Goal: Task Accomplishment & Management: Manage account settings

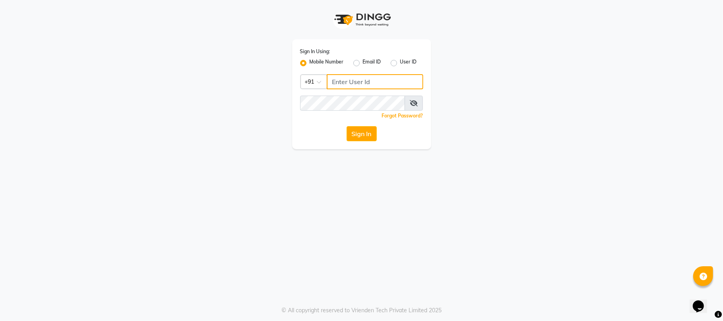
click at [352, 80] on input "Username" at bounding box center [375, 81] width 97 height 15
type input "9881786099"
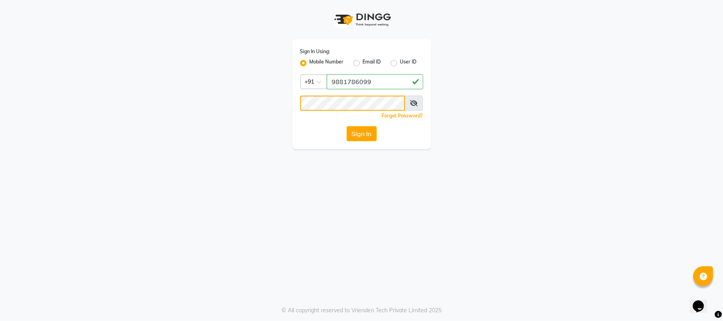
click at [347, 126] on button "Sign In" at bounding box center [362, 133] width 30 height 15
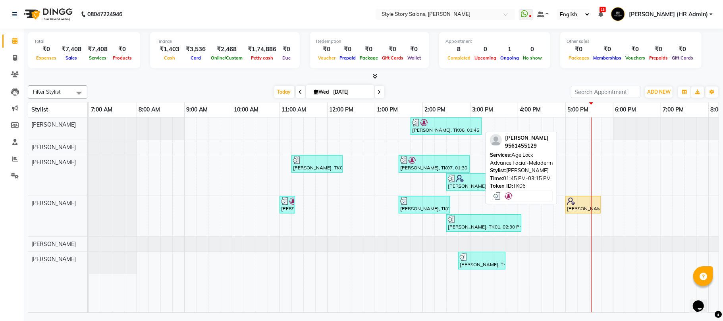
click at [450, 128] on div "[PERSON_NAME], TK06, 01:45 PM-03:15 PM, Age Lock Advance Facial-Meladerm" at bounding box center [447, 126] width 70 height 15
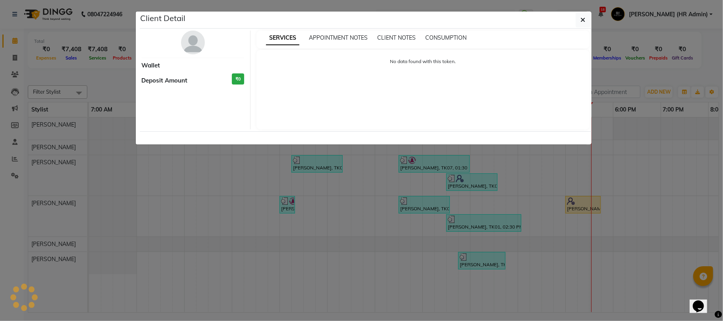
select select "3"
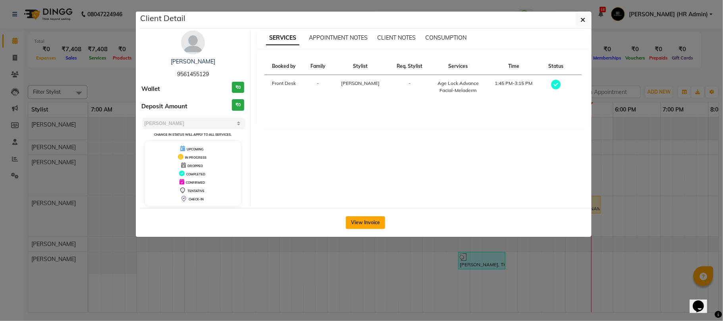
click at [375, 221] on button "View Invoice" at bounding box center [365, 222] width 39 height 13
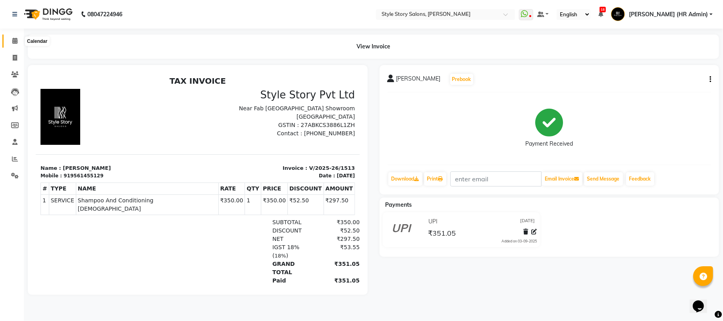
click at [10, 37] on span at bounding box center [15, 41] width 14 height 9
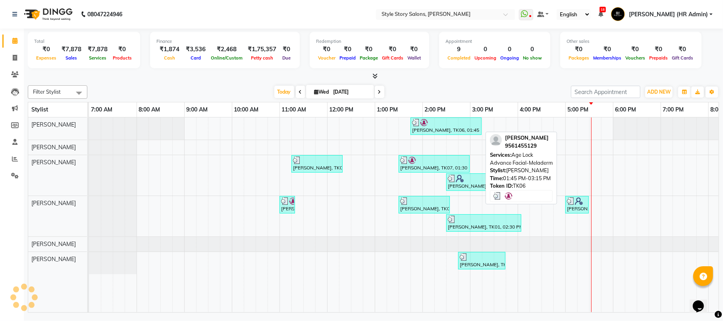
click at [455, 124] on div at bounding box center [446, 123] width 68 height 8
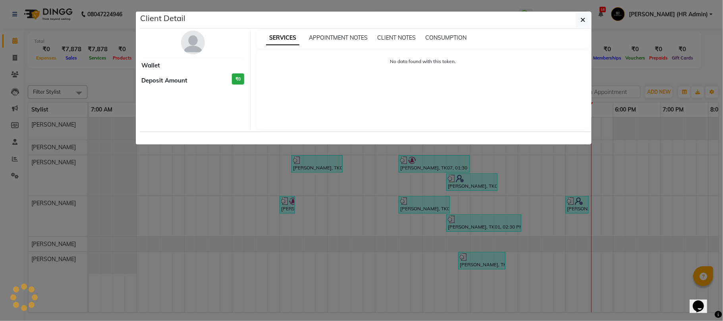
select select "3"
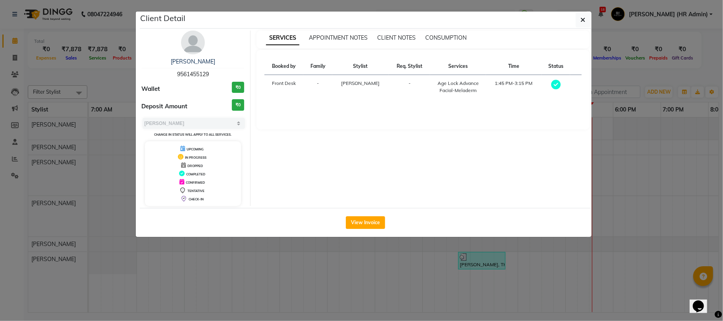
click at [678, 153] on ngb-modal-window "Client Detail [PERSON_NAME] 9561455129 Wallet ₹0 Deposit Amount ₹0 Select MARK …" at bounding box center [361, 160] width 723 height 321
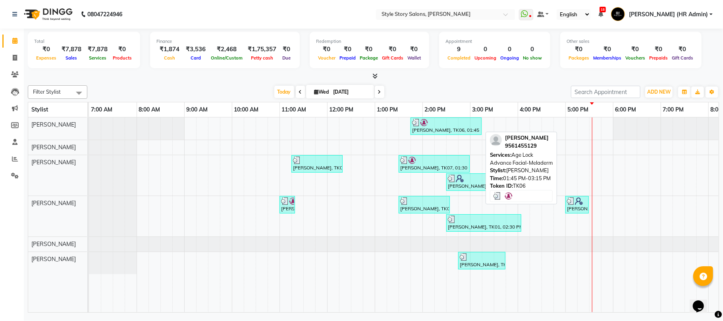
click at [452, 129] on div "[PERSON_NAME], TK06, 01:45 PM-03:15 PM, Age Lock Advance Facial-Meladerm" at bounding box center [447, 126] width 70 height 15
select select "3"
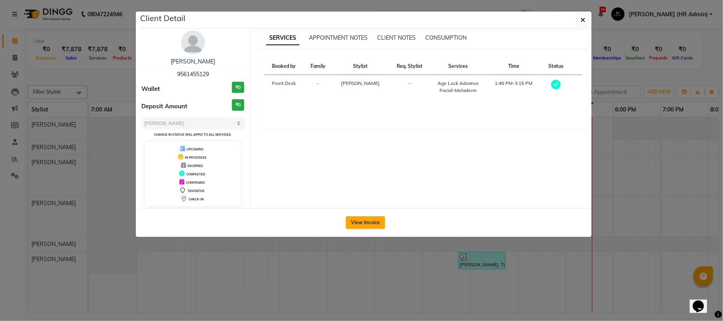
click at [369, 225] on button "View Invoice" at bounding box center [365, 222] width 39 height 13
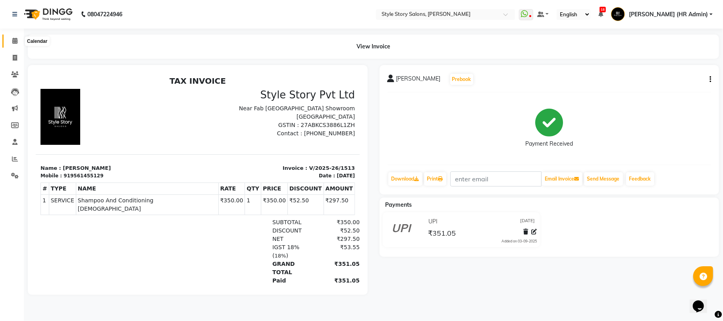
click at [10, 42] on span at bounding box center [15, 41] width 14 height 9
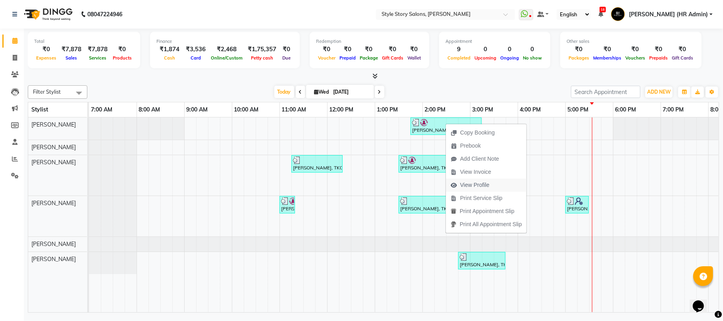
click at [489, 180] on span "View Profile" at bounding box center [470, 185] width 48 height 13
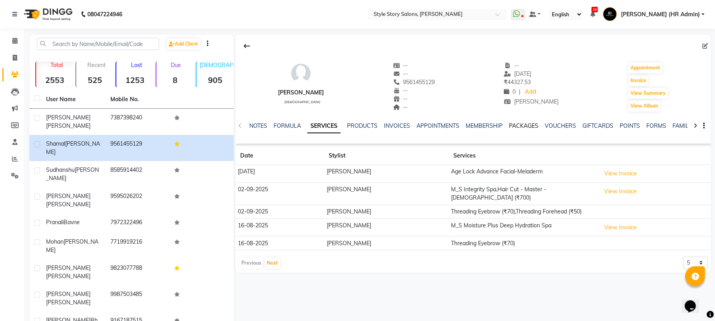
click at [524, 123] on link "PACKAGES" at bounding box center [523, 125] width 29 height 7
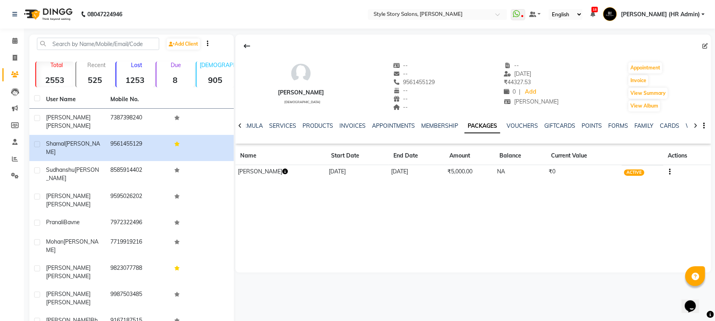
click at [287, 172] on icon "button" at bounding box center [285, 172] width 6 height 6
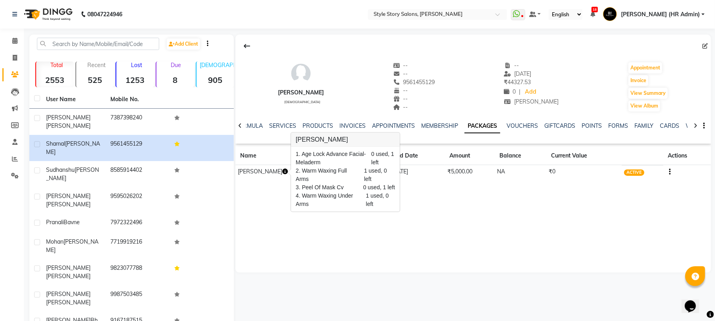
click at [344, 228] on div "Shamal Gomase female -- -- 9561455129 -- -- -- -- 03-09-2025 ₹ 44327.53 0 | Add…" at bounding box center [474, 154] width 476 height 238
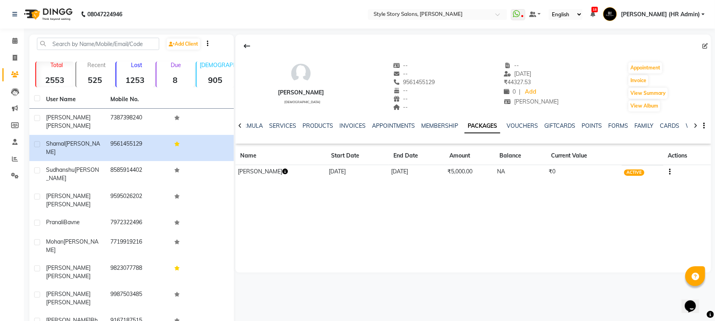
click at [284, 172] on icon "button" at bounding box center [285, 172] width 6 height 6
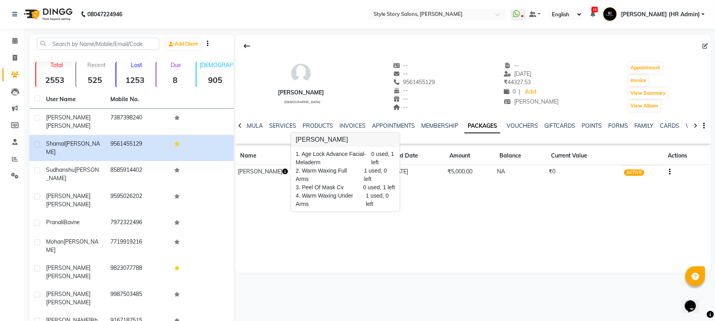
click at [663, 241] on div "Shamal Gomase female -- -- 9561455129 -- -- -- -- 03-09-2025 ₹ 44327.53 0 | Add…" at bounding box center [474, 154] width 476 height 238
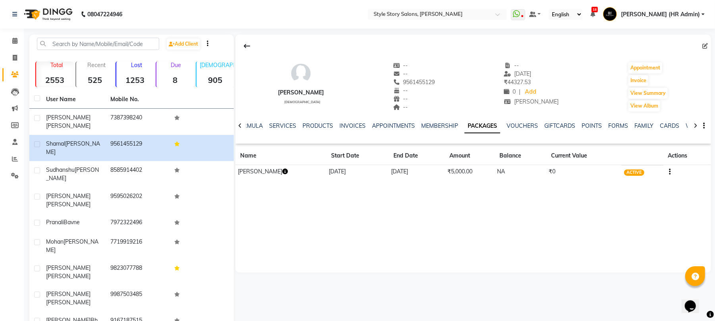
click at [668, 172] on button "button" at bounding box center [668, 172] width 5 height 8
click at [615, 203] on div "Shamal Gomase female -- -- 9561455129 -- -- -- -- 03-09-2025 ₹ 44327.53 0 | Add…" at bounding box center [474, 154] width 476 height 238
click at [13, 59] on icon at bounding box center [15, 58] width 4 height 6
select select "service"
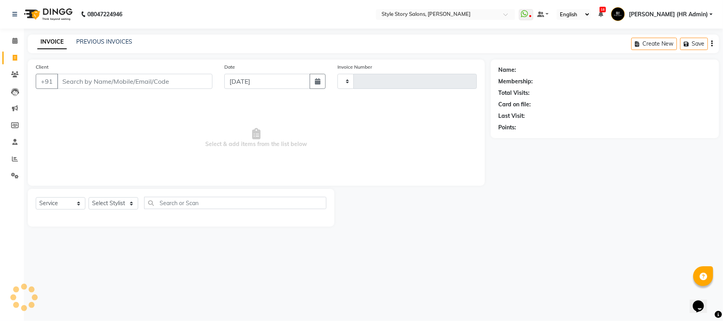
type input "1516"
select select "6249"
click at [123, 37] on div "INVOICE PREVIOUS INVOICES Create New Save Open Invoices" at bounding box center [374, 44] width 692 height 19
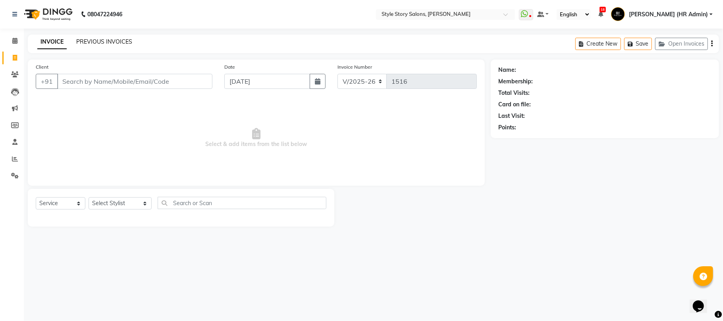
click at [117, 42] on link "PREVIOUS INVOICES" at bounding box center [104, 41] width 56 height 7
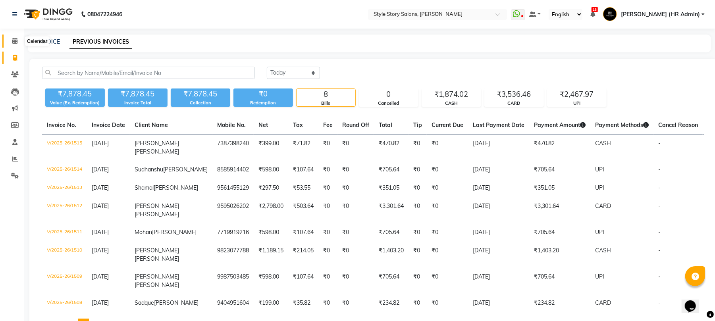
click at [15, 38] on icon at bounding box center [14, 41] width 5 height 6
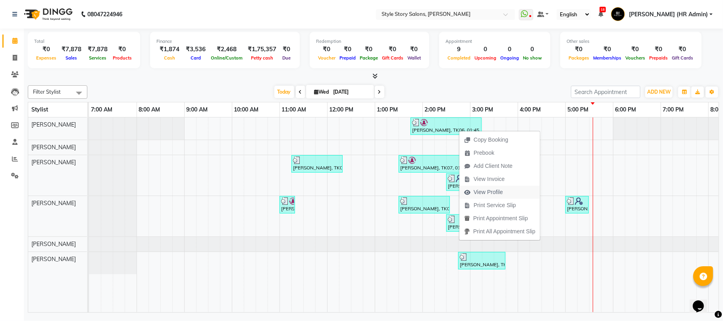
click at [490, 188] on span "View Profile" at bounding box center [488, 192] width 29 height 8
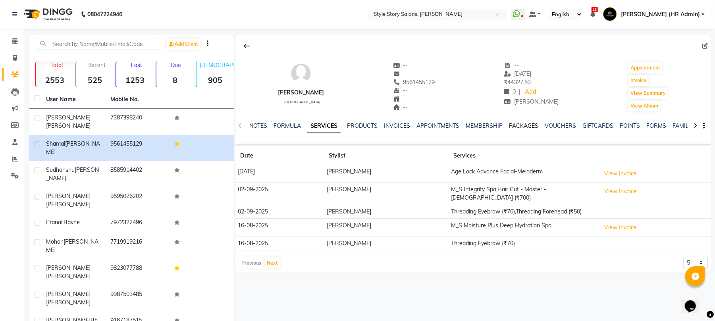
click at [524, 125] on link "PACKAGES" at bounding box center [523, 125] width 29 height 7
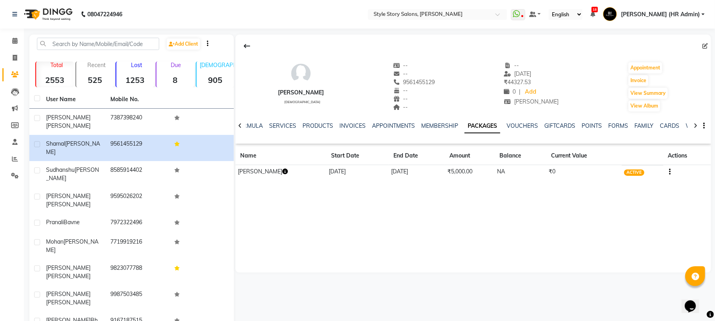
click at [283, 166] on td "[PERSON_NAME]" at bounding box center [281, 172] width 91 height 14
click at [285, 171] on icon "button" at bounding box center [285, 172] width 6 height 6
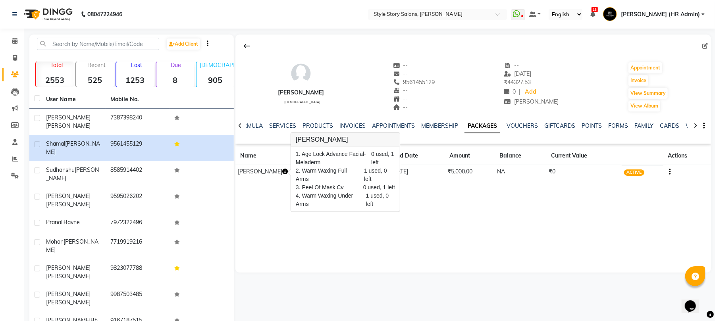
click at [300, 244] on div "Shamal Gomase female -- -- 9561455129 -- -- -- -- 03-09-2025 ₹ 44327.53 0 | Add…" at bounding box center [474, 154] width 476 height 238
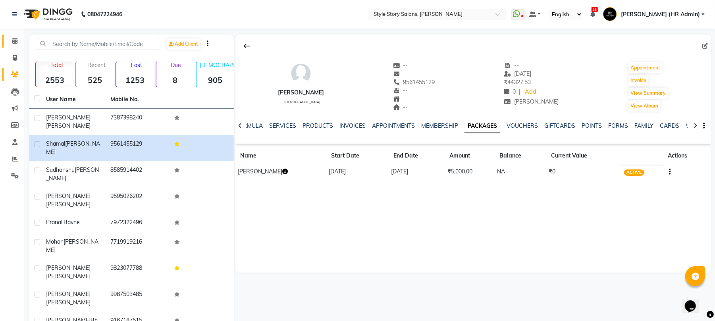
click at [15, 36] on link "Calendar" at bounding box center [11, 41] width 19 height 13
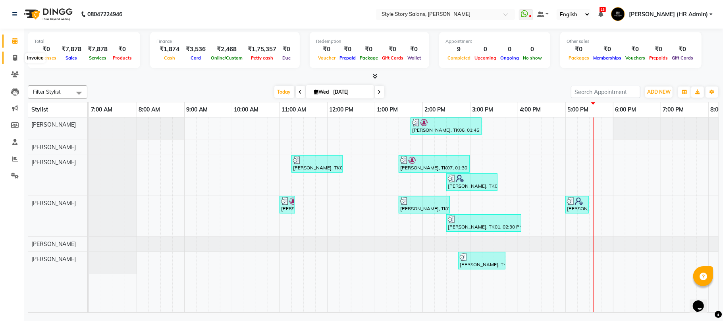
click at [14, 55] on icon at bounding box center [15, 58] width 4 height 6
select select "service"
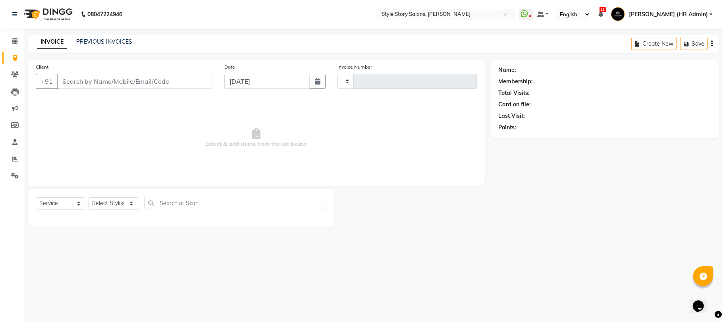
type input "1516"
select select "6249"
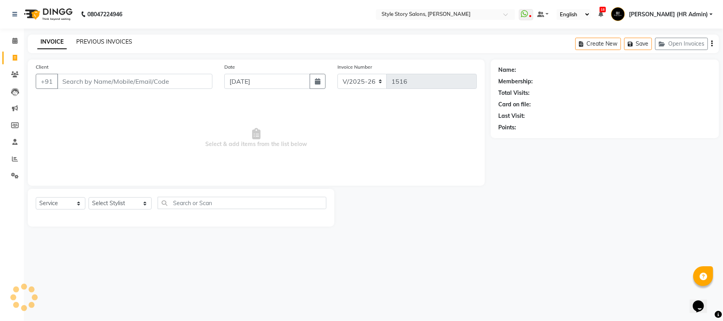
click at [106, 39] on link "PREVIOUS INVOICES" at bounding box center [104, 41] width 56 height 7
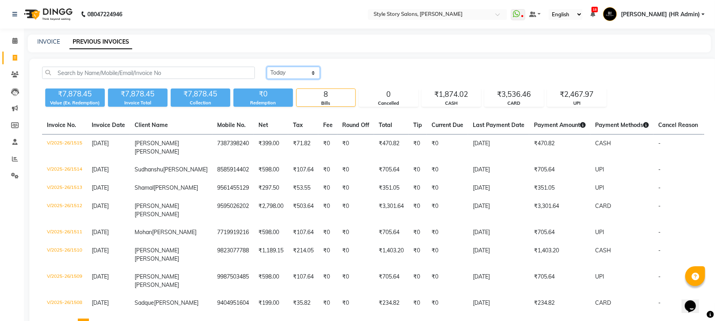
drag, startPoint x: 296, startPoint y: 74, endPoint x: 325, endPoint y: 98, distance: 37.8
click at [296, 74] on select "Today Yesterday Custom Range" at bounding box center [293, 73] width 53 height 12
select select "range"
click at [267, 67] on select "Today Yesterday Custom Range" at bounding box center [293, 73] width 53 height 12
click at [361, 70] on input "[DATE]" at bounding box center [358, 73] width 56 height 11
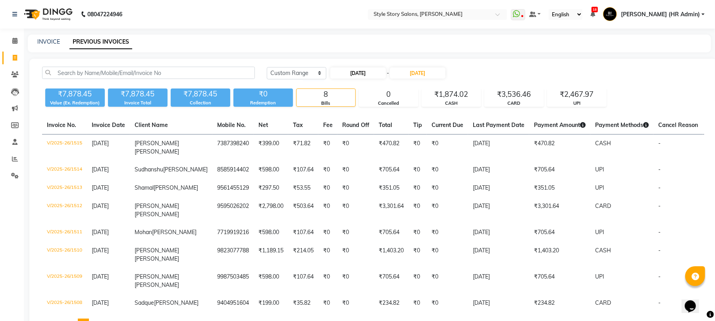
select select "9"
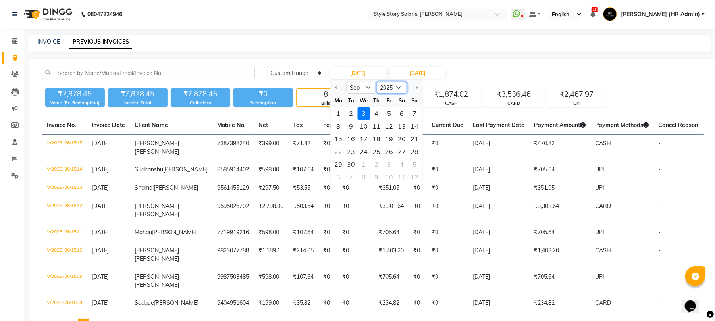
click at [389, 89] on select "2015 2016 2017 2018 2019 2020 2021 2022 2023 2024 2025 2026 2027 2028 2029 2030…" at bounding box center [392, 88] width 30 height 12
select select "2024"
click at [377, 82] on select "2015 2016 2017 2018 2019 2020 2021 2022 2023 2024 2025 2026 2027 2028 2029 2030…" at bounding box center [392, 88] width 30 height 12
click at [364, 82] on select "Jan Feb Mar Apr May Jun Jul Aug Sep Oct Nov Dec" at bounding box center [362, 88] width 30 height 12
click at [347, 82] on select "Jan Feb Mar Apr May Jun Jul Aug Sep Oct Nov Dec" at bounding box center [362, 88] width 30 height 12
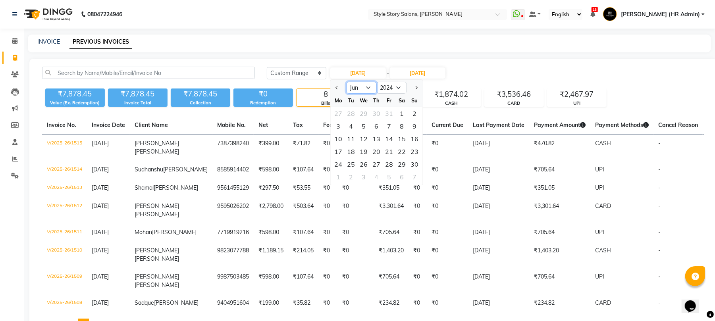
click at [371, 87] on select "Jan Feb Mar Apr May Jun Jul Aug Sep Oct Nov Dec" at bounding box center [362, 88] width 30 height 12
select select "12"
click at [347, 82] on select "Jan Feb Mar Apr May Jun Jul Aug Sep Oct Nov Dec" at bounding box center [362, 88] width 30 height 12
click at [390, 125] on div "6" at bounding box center [389, 126] width 13 height 13
type input "[DATE]"
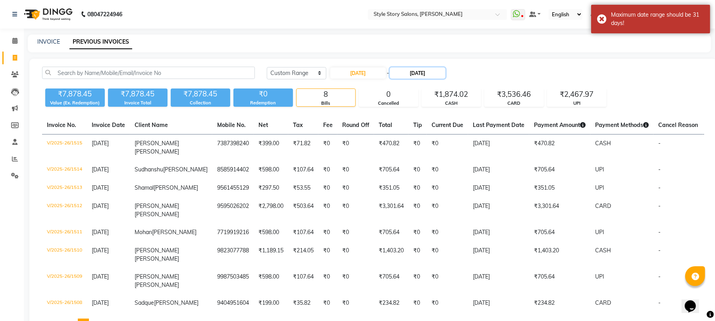
click at [425, 71] on input "[DATE]" at bounding box center [418, 73] width 56 height 11
select select "9"
select select "2025"
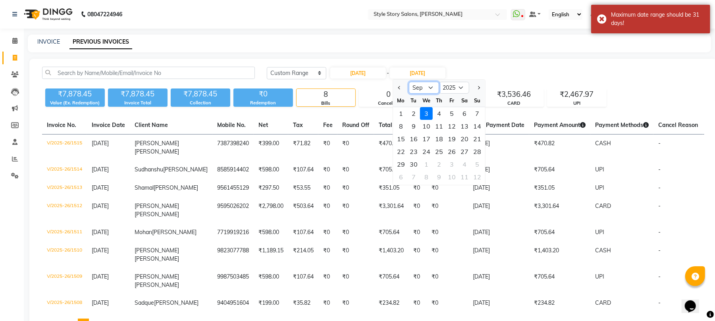
click at [426, 88] on select "Jan Feb Mar Apr May Jun Jul Aug Sep Oct Nov Dec" at bounding box center [424, 88] width 30 height 12
select select "12"
click at [409, 82] on select "Jan Feb Mar Apr May Jun Jul Aug Sep Oct Nov Dec" at bounding box center [424, 88] width 30 height 12
click at [461, 111] on div "6" at bounding box center [464, 113] width 13 height 13
type input "[DATE]"
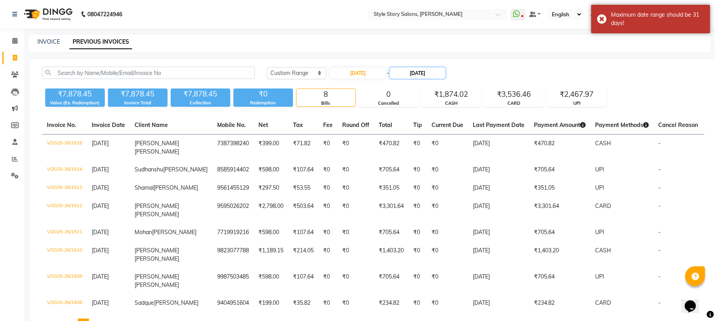
click at [434, 72] on input "[DATE]" at bounding box center [418, 73] width 56 height 11
select select "12"
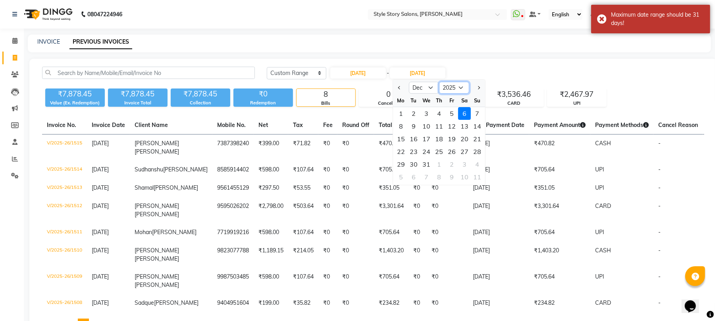
click at [461, 83] on select "2024 2025 2026 2027 2028 2029 2030 2031 2032 2033 2034 2035" at bounding box center [454, 88] width 30 height 12
select select "2024"
click at [439, 82] on select "2024 2025 2026 2027 2028 2029 2030 2031 2032 2033 2034 2035" at bounding box center [454, 88] width 30 height 12
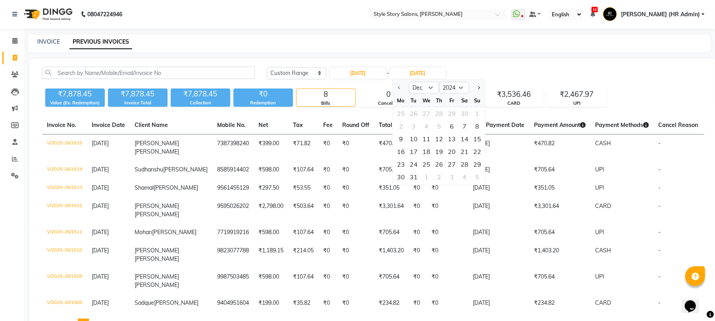
click at [504, 62] on div "Today Yesterday Custom Range 06-12-2024 - 06-12-2025 Dec 2024 2025 2026 2027 20…" at bounding box center [373, 201] width 688 height 285
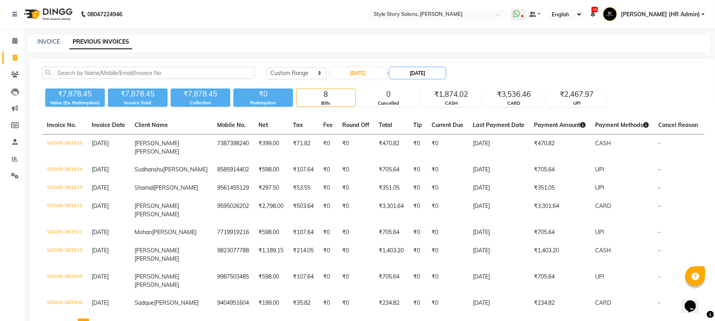
click at [417, 73] on input "[DATE]" at bounding box center [418, 73] width 56 height 11
select select "12"
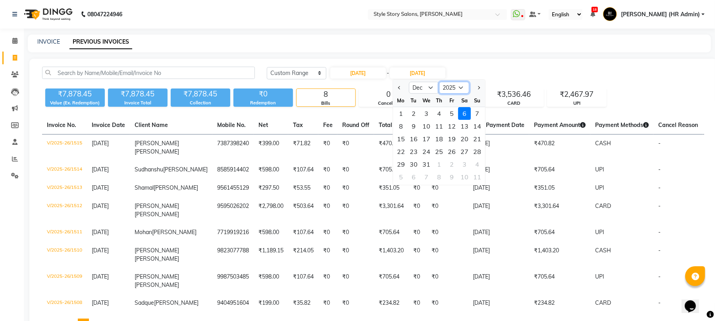
click at [450, 83] on select "2024 2025 2026 2027 2028 2029 2030 2031 2032 2033 2034 2035" at bounding box center [454, 88] width 30 height 12
select select "2024"
click at [439, 82] on select "2024 2025 2026 2027 2028 2029 2030 2031 2032 2033 2034 2035" at bounding box center [454, 88] width 30 height 12
click at [453, 126] on div "6" at bounding box center [452, 126] width 13 height 13
type input "[DATE]"
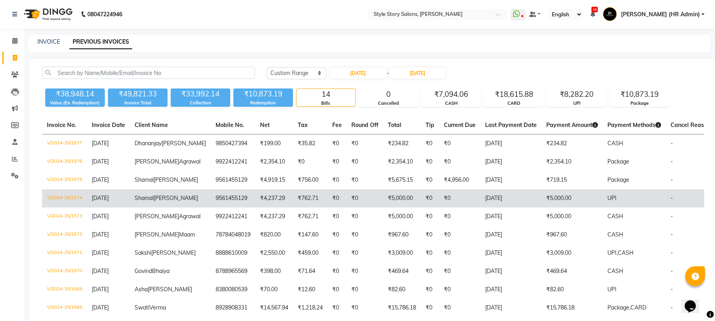
click at [75, 208] on td "V/2024-25/1574" at bounding box center [64, 198] width 45 height 18
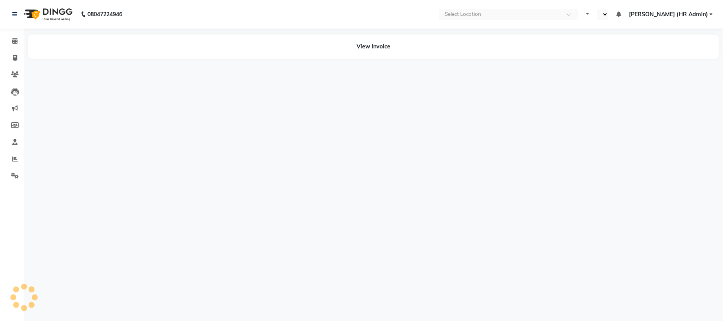
select select "en"
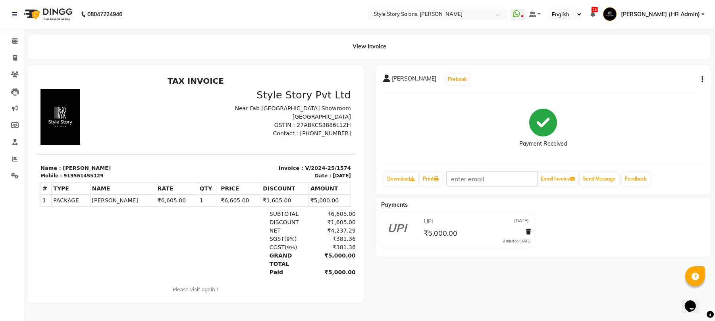
click at [700, 75] on button "button" at bounding box center [701, 79] width 5 height 8
click at [674, 73] on div "Edit Item Staff" at bounding box center [671, 74] width 40 height 10
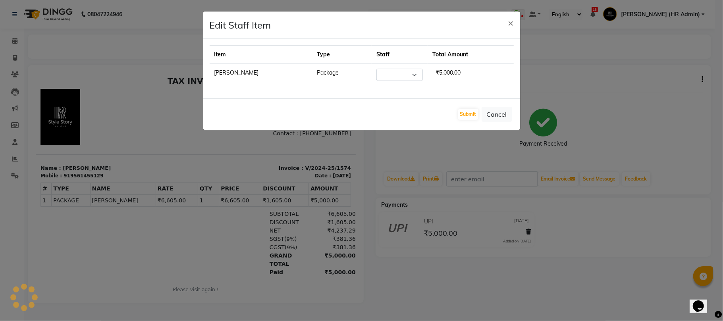
select select "46655"
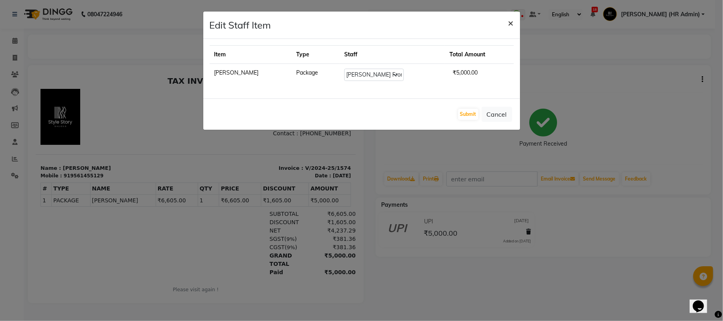
click at [514, 21] on button "×" at bounding box center [511, 23] width 18 height 22
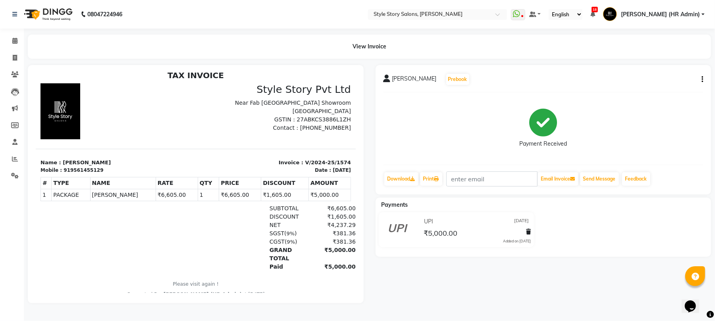
scroll to position [2, 0]
click at [17, 35] on link "Calendar" at bounding box center [11, 41] width 19 height 13
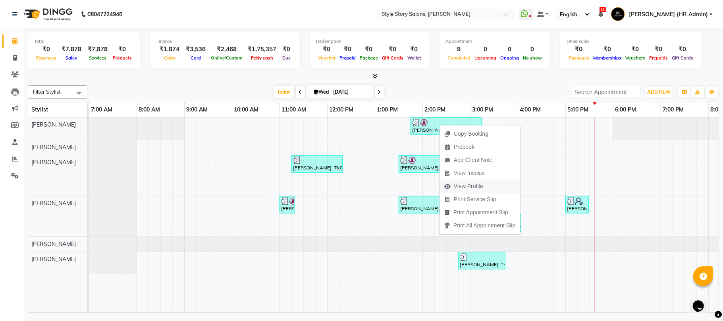
click at [474, 186] on span "View Profile" at bounding box center [468, 186] width 29 height 8
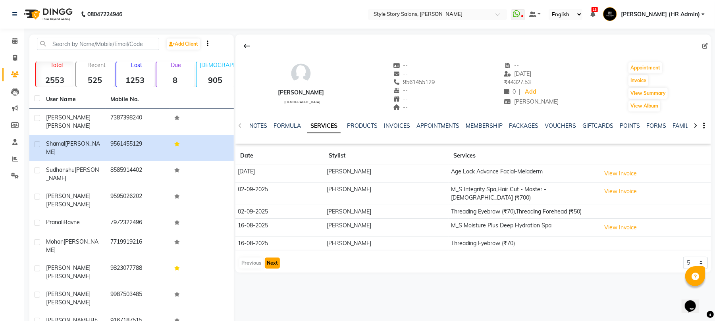
click at [276, 258] on button "Next" at bounding box center [272, 263] width 15 height 11
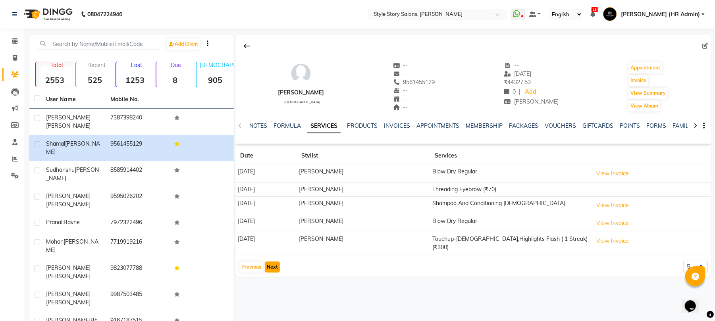
click at [274, 264] on button "Next" at bounding box center [272, 267] width 15 height 11
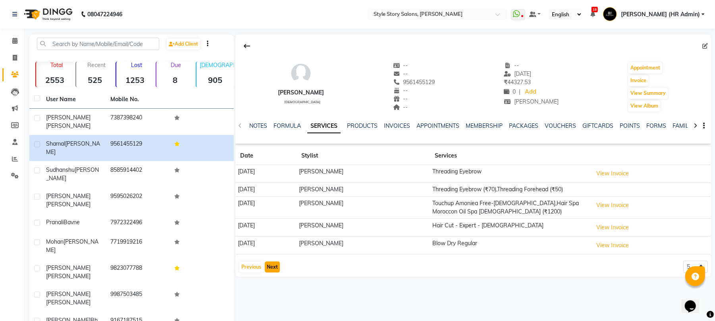
click at [274, 264] on button "Next" at bounding box center [272, 267] width 15 height 11
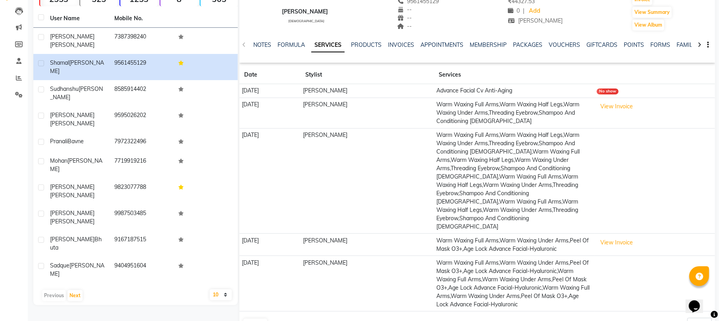
scroll to position [90, 0]
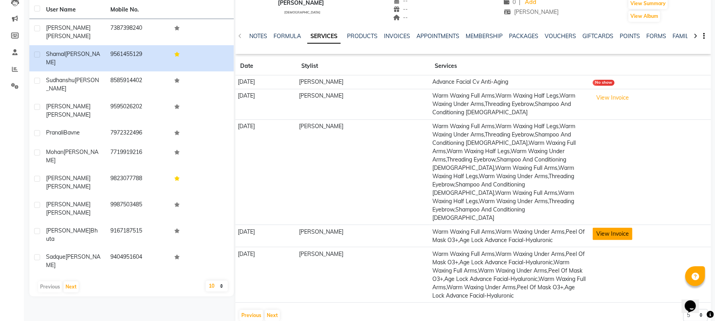
click at [620, 228] on button "View Invoice" at bounding box center [613, 234] width 40 height 12
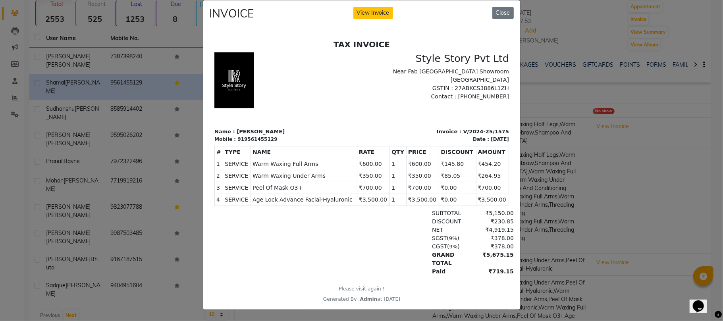
scroll to position [19, 0]
click at [493, 10] on button "Close" at bounding box center [503, 13] width 21 height 12
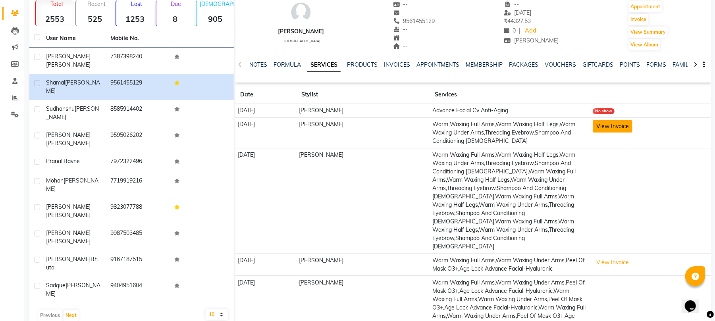
click at [609, 126] on button "View Invoice" at bounding box center [613, 126] width 40 height 12
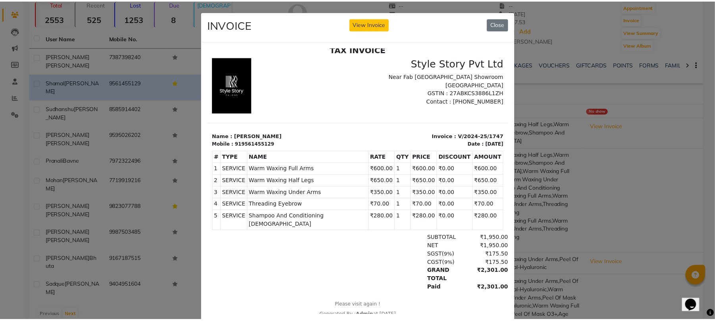
scroll to position [0, 0]
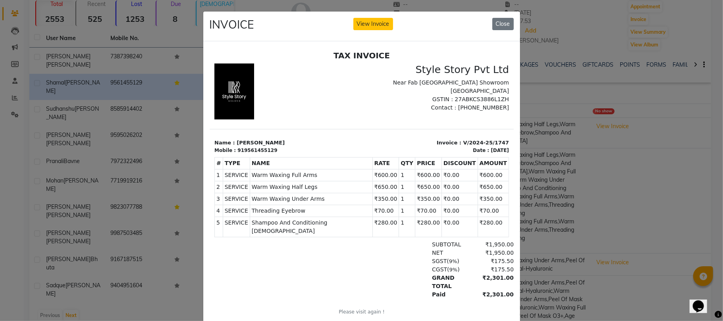
click at [502, 31] on div "INVOICE View Invoice Close" at bounding box center [361, 27] width 317 height 30
click at [501, 26] on button "Close" at bounding box center [503, 24] width 21 height 12
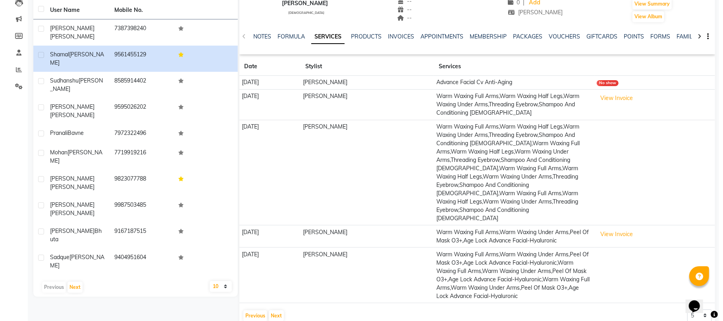
scroll to position [90, 0]
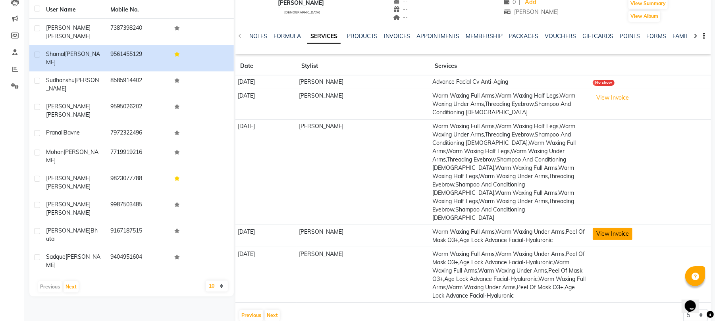
click at [604, 228] on button "View Invoice" at bounding box center [613, 234] width 40 height 12
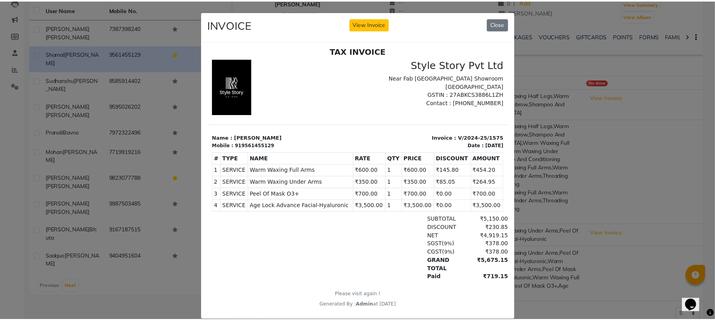
scroll to position [6, 0]
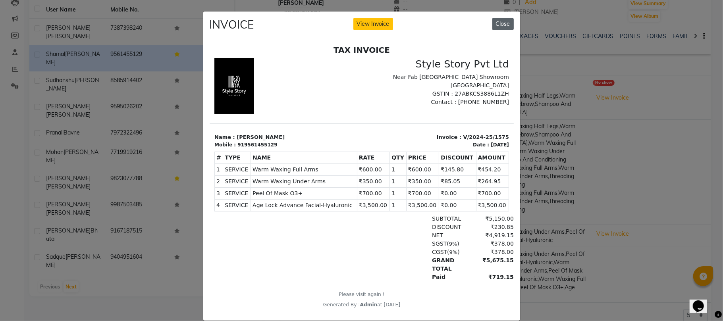
click at [499, 22] on button "Close" at bounding box center [503, 24] width 21 height 12
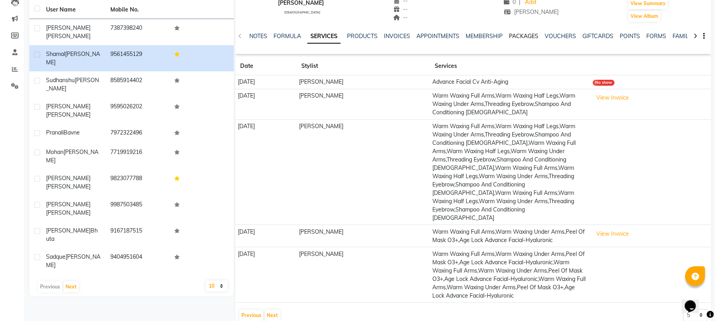
click at [525, 35] on link "PACKAGES" at bounding box center [523, 36] width 29 height 7
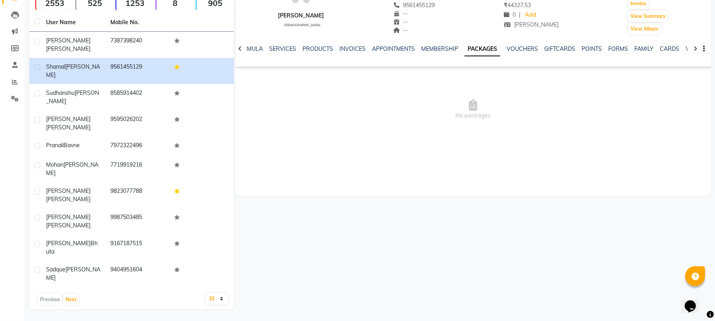
scroll to position [16, 0]
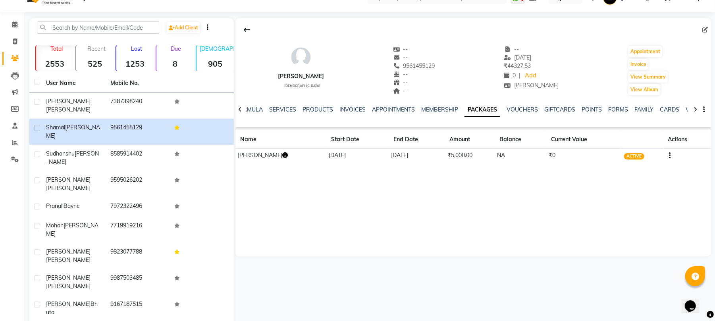
click at [284, 154] on icon "button" at bounding box center [285, 156] width 6 height 6
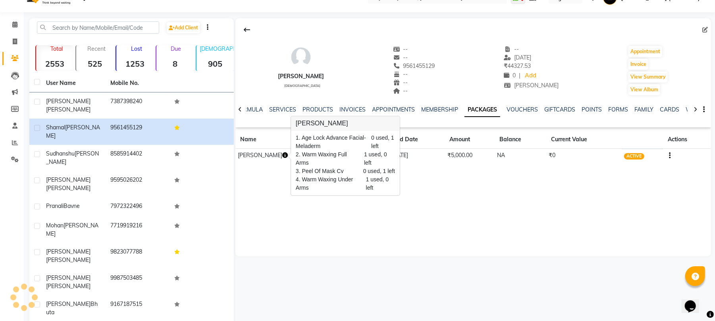
click at [277, 104] on div "NOTES FORMULA SERVICES PRODUCTS INVOICES APPOINTMENTS MEMBERSHIP PACKAGES VOUCH…" at bounding box center [474, 109] width 476 height 27
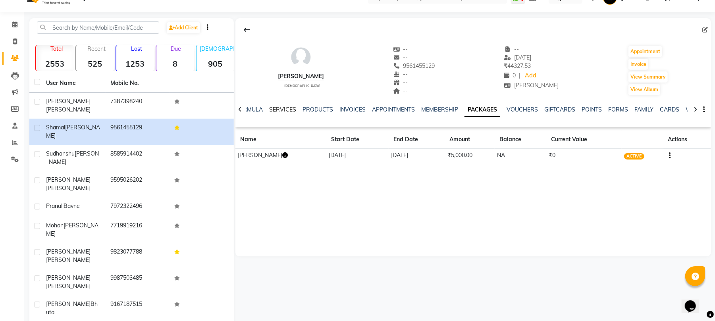
click at [286, 108] on link "SERVICES" at bounding box center [282, 109] width 27 height 7
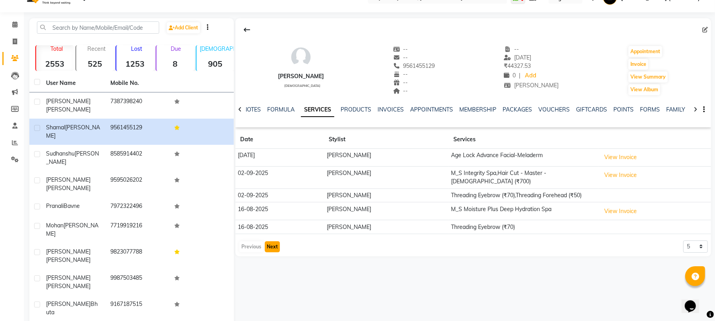
click at [269, 245] on button "Next" at bounding box center [272, 247] width 15 height 11
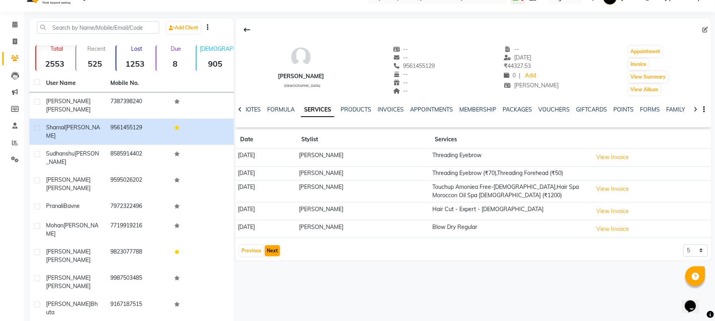
click at [269, 245] on app-client-history "Date Stylist Services [DATE] [PERSON_NAME] Threading Eyebrow View Invoice [DATE…" at bounding box center [474, 194] width 476 height 127
click at [272, 251] on button "Next" at bounding box center [272, 250] width 15 height 11
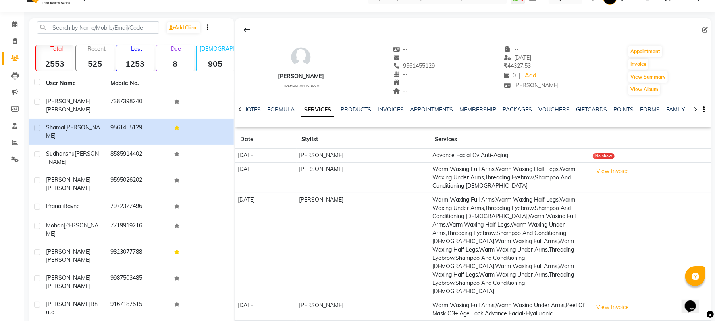
click at [272, 251] on td "[DATE]" at bounding box center [266, 246] width 61 height 106
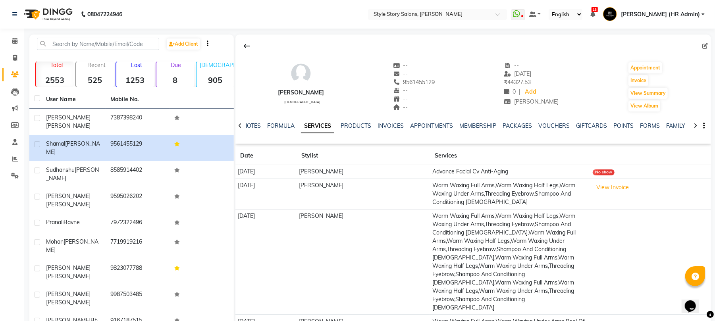
click at [62, 6] on img at bounding box center [47, 14] width 54 height 22
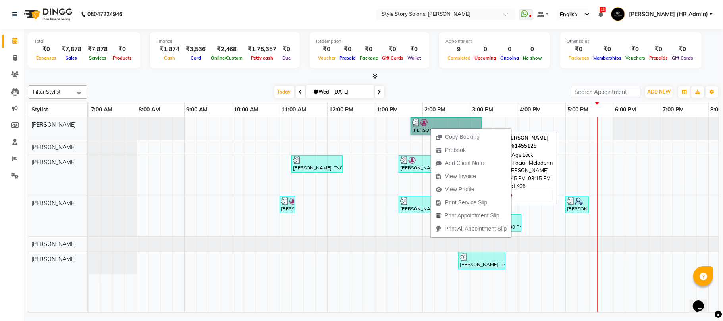
click at [425, 126] on link "[PERSON_NAME], TK06, 01:45 PM-03:15 PM, Age Lock Advance Facial-Meladerm" at bounding box center [446, 126] width 71 height 17
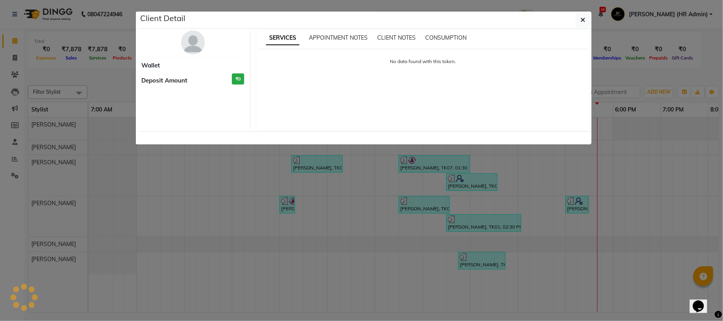
select select "3"
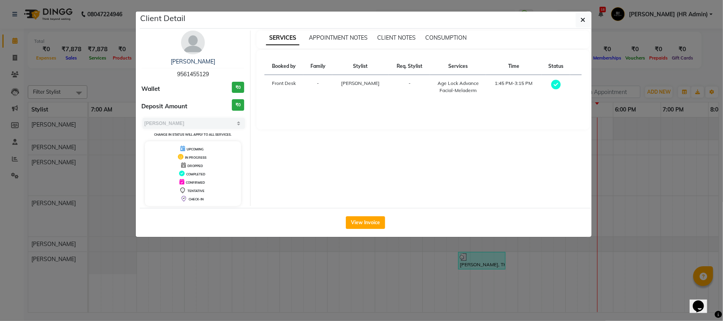
click at [423, 270] on ngb-modal-window "Client Detail [PERSON_NAME] 9561455129 Wallet ₹0 Deposit Amount ₹0 Select MARK …" at bounding box center [361, 160] width 723 height 321
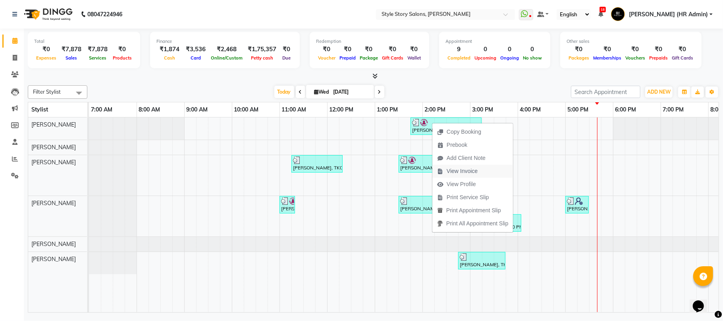
click at [461, 171] on span "View Invoice" at bounding box center [462, 171] width 31 height 8
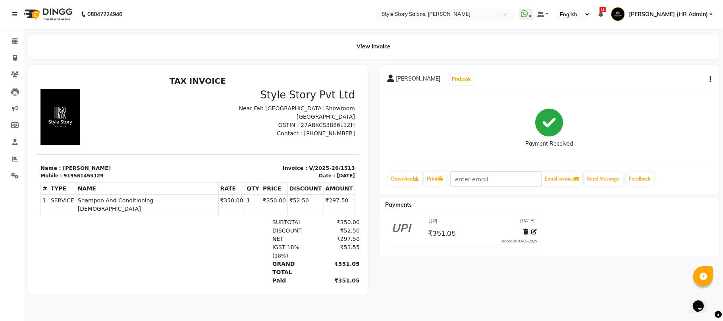
click at [710, 79] on icon "button" at bounding box center [711, 79] width 2 height 0
click at [673, 90] on div "Edit Invoice" at bounding box center [671, 89] width 54 height 10
select select "service"
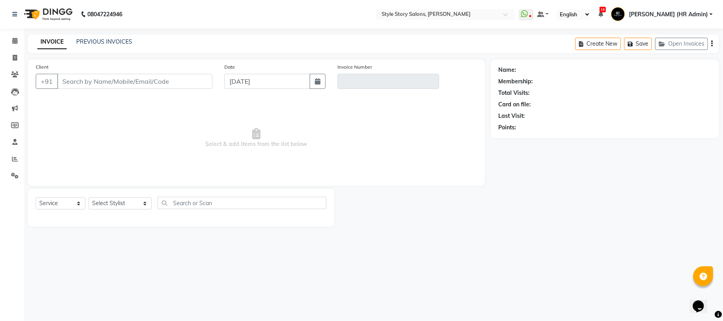
type input "9561455129"
type input "V/2025-26/1513"
select select "1: Object"
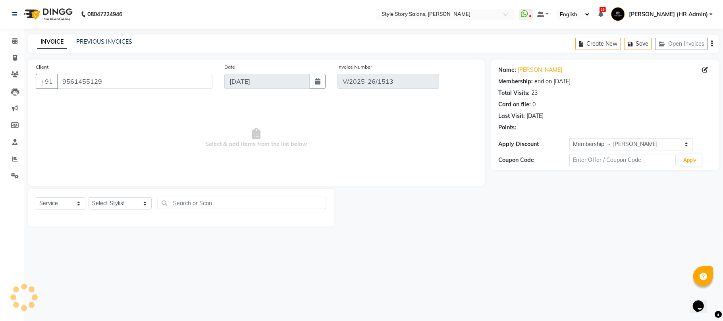
select select "select"
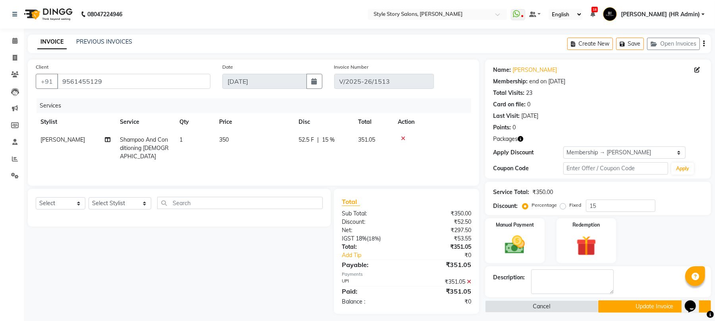
click at [158, 149] on span "Shampoo And Conditioning [DEMOGRAPHIC_DATA]" at bounding box center [144, 148] width 49 height 24
select select "46661"
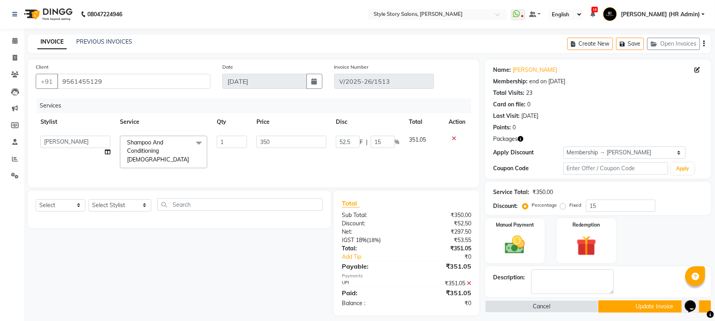
click at [159, 149] on span "Shampoo And Conditioning [DEMOGRAPHIC_DATA]" at bounding box center [158, 151] width 62 height 24
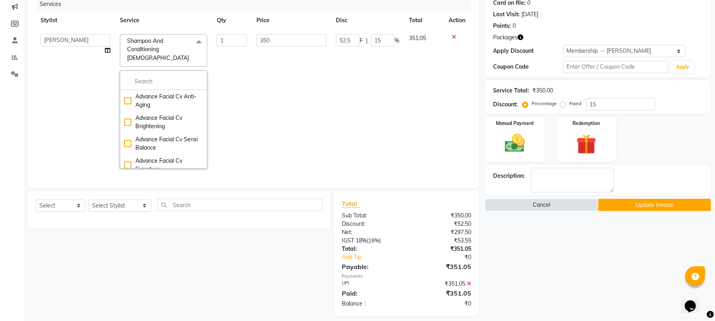
scroll to position [108, 0]
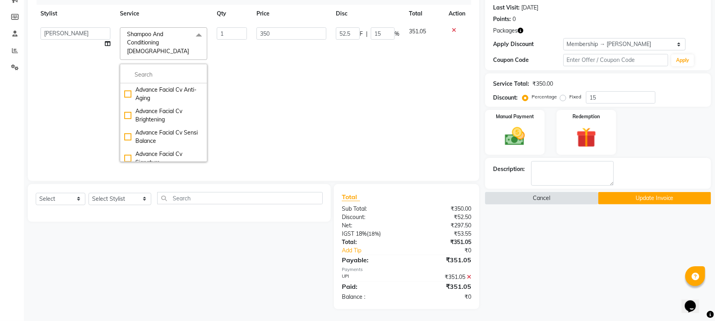
click at [559, 199] on button "Cancel" at bounding box center [541, 198] width 113 height 12
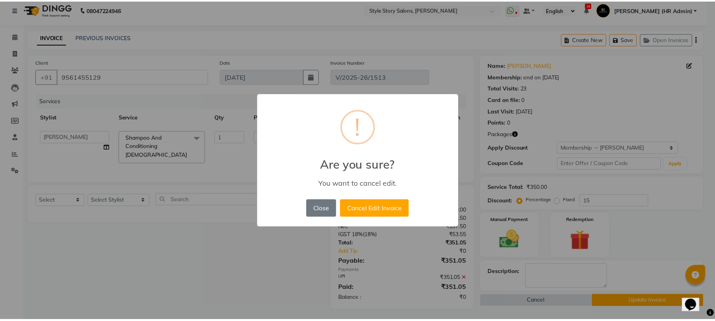
scroll to position [6, 0]
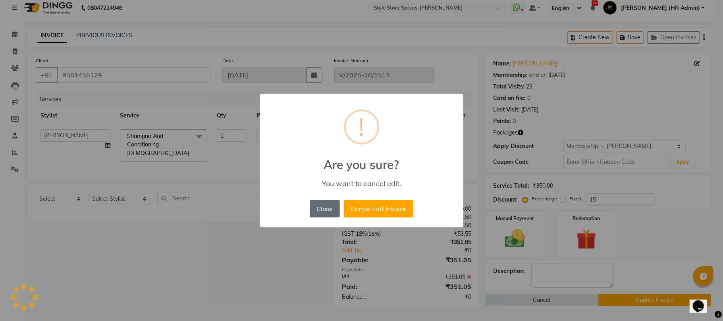
click at [320, 211] on button "Close" at bounding box center [325, 208] width 30 height 17
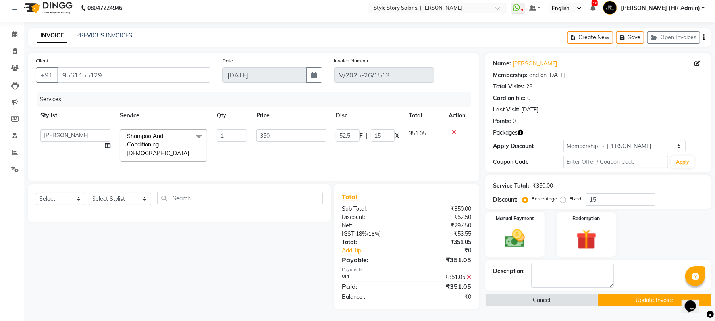
click at [470, 275] on icon at bounding box center [469, 277] width 4 height 6
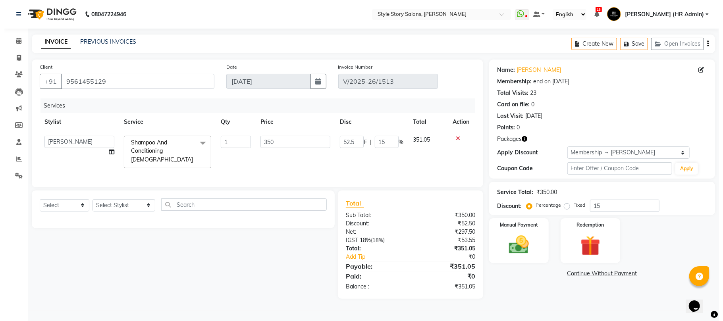
scroll to position [0, 0]
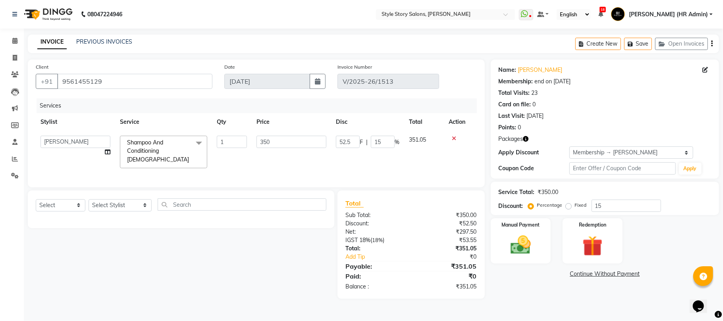
click at [151, 143] on span "Shampoo And Conditioning [DEMOGRAPHIC_DATA]" at bounding box center [158, 151] width 62 height 24
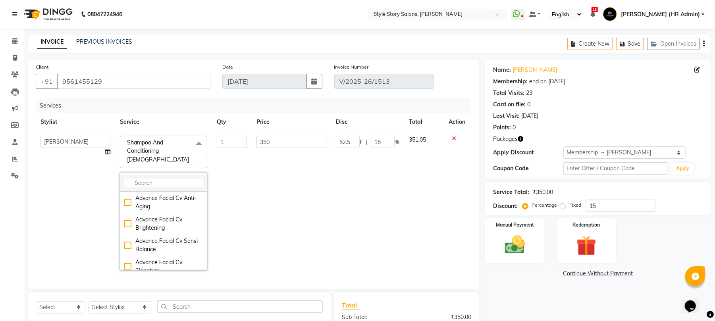
click at [170, 179] on input "multiselect-search" at bounding box center [163, 183] width 79 height 8
click at [177, 179] on input "multiselect-search" at bounding box center [163, 183] width 79 height 8
click at [17, 40] on icon at bounding box center [14, 41] width 5 height 6
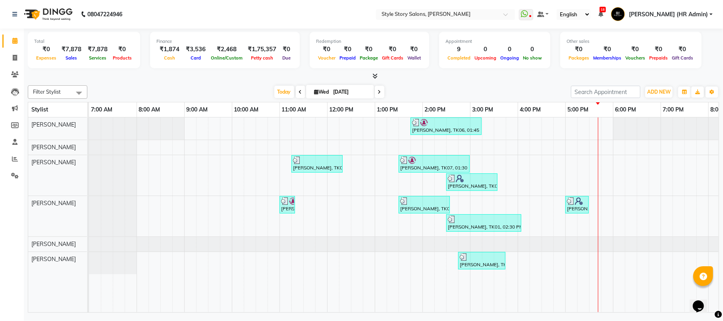
click at [376, 77] on icon at bounding box center [375, 76] width 5 height 6
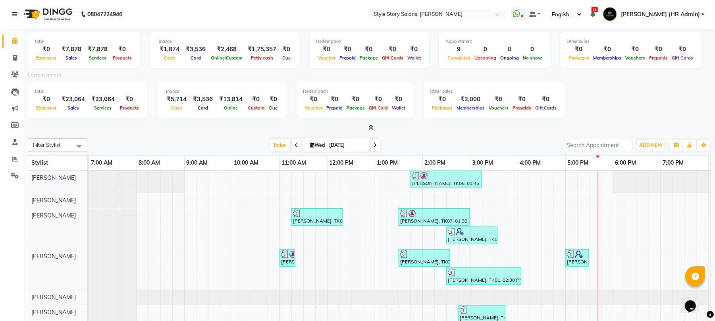
click at [371, 125] on icon at bounding box center [371, 128] width 5 height 6
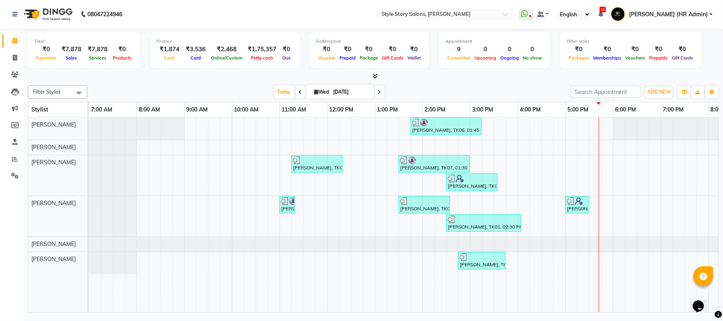
click at [373, 75] on icon at bounding box center [375, 76] width 5 height 6
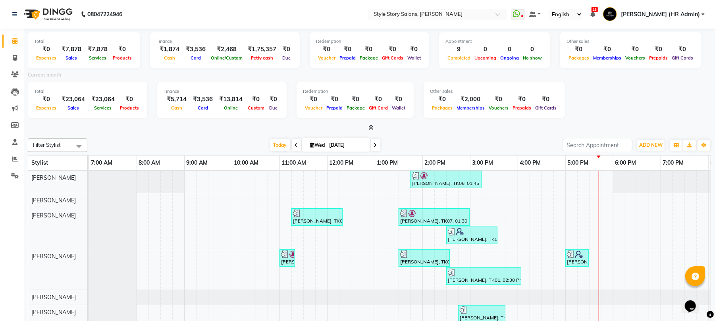
click at [371, 125] on icon at bounding box center [371, 128] width 5 height 6
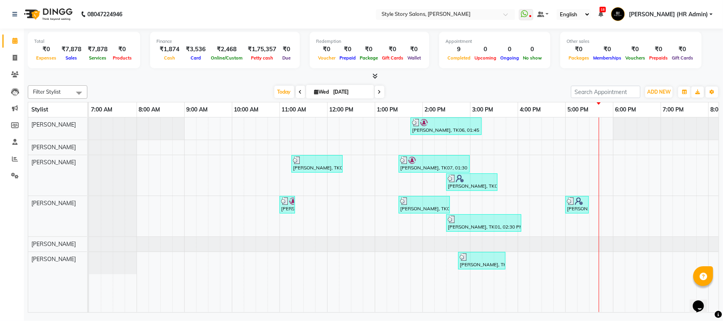
click at [504, 135] on div "[PERSON_NAME], TK06, 01:45 PM-03:15 PM, Age Lock Advance Facial-Meladerm [PERSO…" at bounding box center [470, 215] width 763 height 195
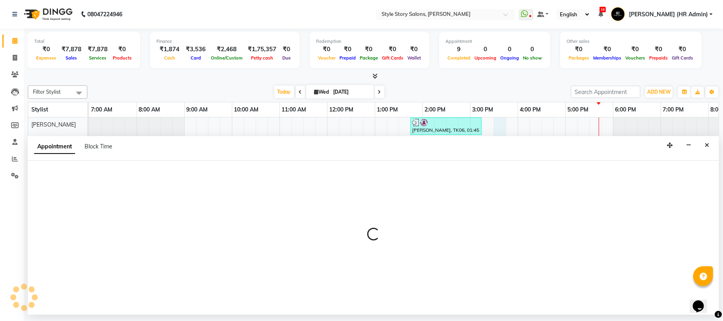
select select "46661"
select select "930"
select select "tentative"
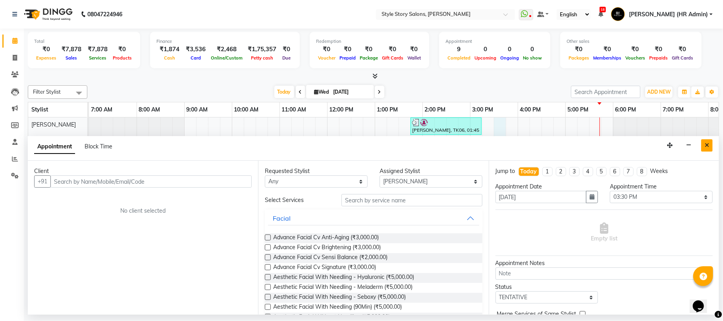
click at [706, 148] on icon "Close" at bounding box center [707, 146] width 4 height 6
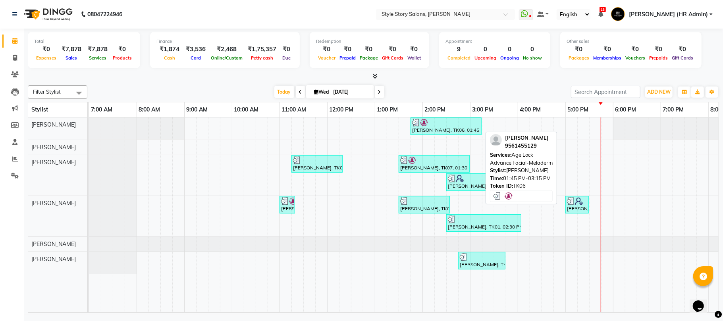
click at [454, 127] on div "[PERSON_NAME], TK06, 01:45 PM-03:15 PM, Age Lock Advance Facial-Meladerm" at bounding box center [447, 126] width 70 height 15
select select "3"
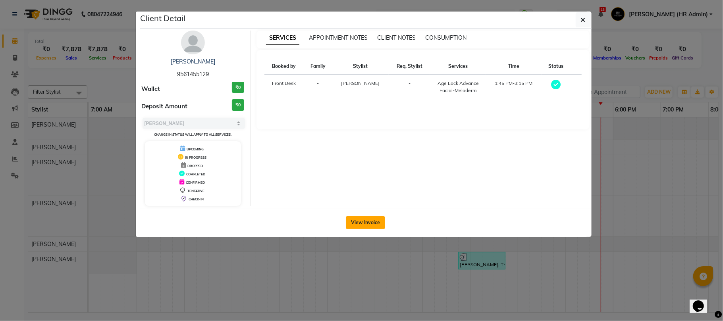
click at [375, 226] on button "View Invoice" at bounding box center [365, 222] width 39 height 13
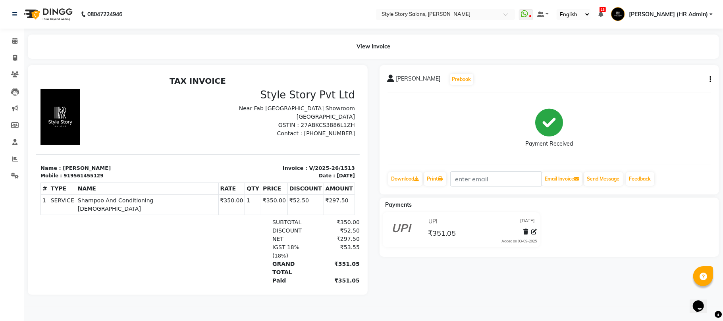
click at [711, 79] on icon "button" at bounding box center [711, 79] width 2 height 0
click at [671, 86] on div "Edit Invoice" at bounding box center [671, 89] width 54 height 10
select select "service"
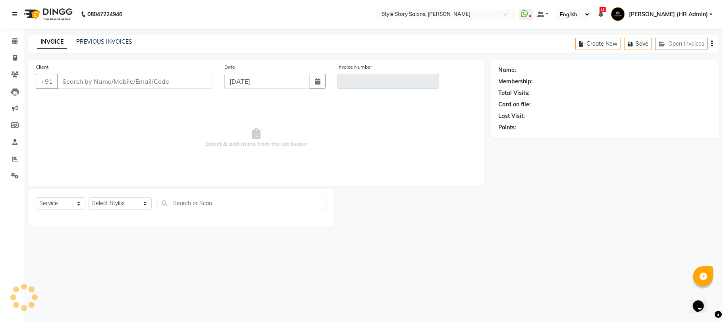
type input "9561455129"
type input "V/2025-26/1513"
select select "1: Object"
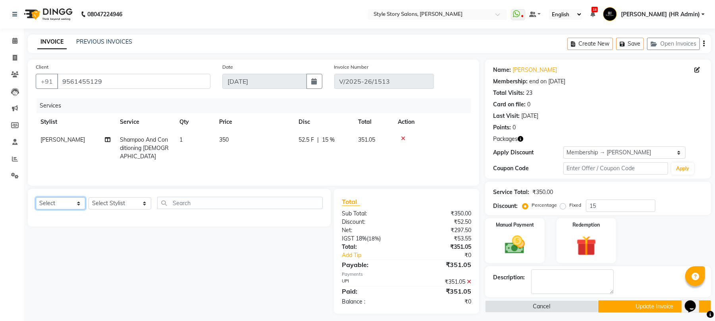
click at [56, 208] on select "Select Service Product Membership Package Voucher Prepaid Gift Card" at bounding box center [61, 203] width 50 height 12
select select "service"
click at [36, 197] on select "Select Service Product Membership Package Voucher Prepaid Gift Card" at bounding box center [61, 203] width 50 height 12
click at [107, 206] on select "Select Stylist [PERSON_NAME] [PERSON_NAME] [PERSON_NAME] Front Desk [PERSON_NAM…" at bounding box center [120, 203] width 63 height 12
select select "46661"
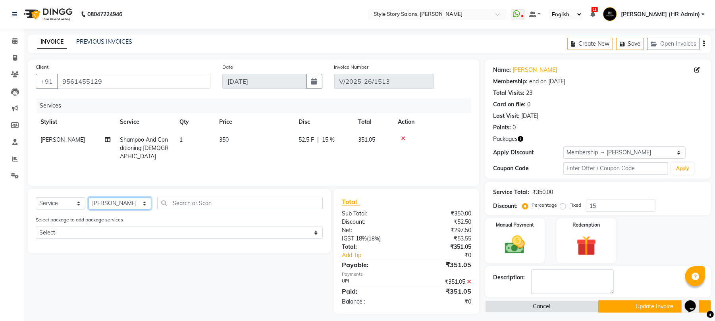
click at [89, 197] on select "Select Stylist [PERSON_NAME] [PERSON_NAME] [PERSON_NAME] Front Desk [PERSON_NAM…" at bounding box center [120, 203] width 63 height 12
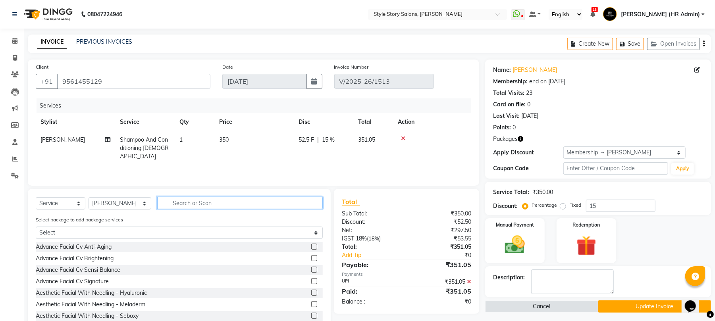
click at [203, 202] on input "text" at bounding box center [240, 203] width 166 height 12
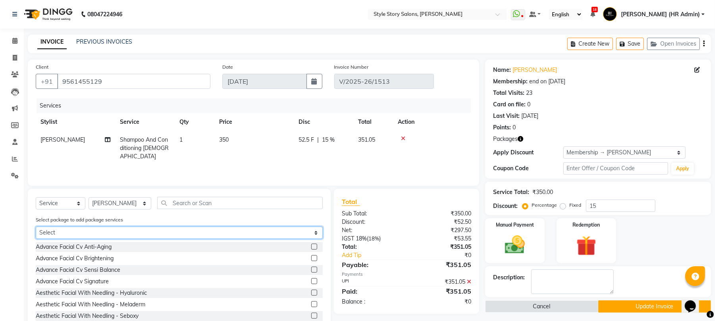
click at [104, 232] on select "Select [PERSON_NAME]" at bounding box center [179, 233] width 287 height 12
select select "1: Object"
click at [36, 227] on select "Select [PERSON_NAME]" at bounding box center [179, 233] width 287 height 12
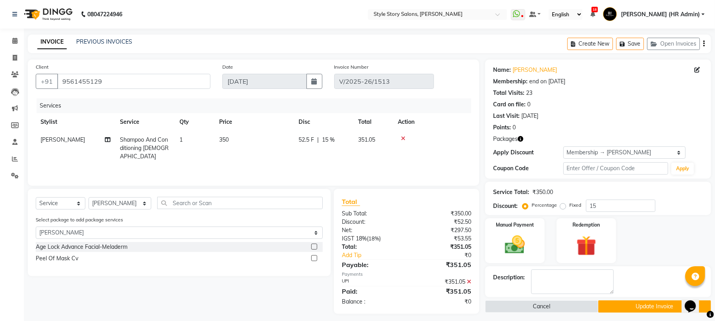
click at [315, 247] on label at bounding box center [314, 247] width 6 height 6
click at [315, 247] on input "checkbox" at bounding box center [313, 247] width 5 height 5
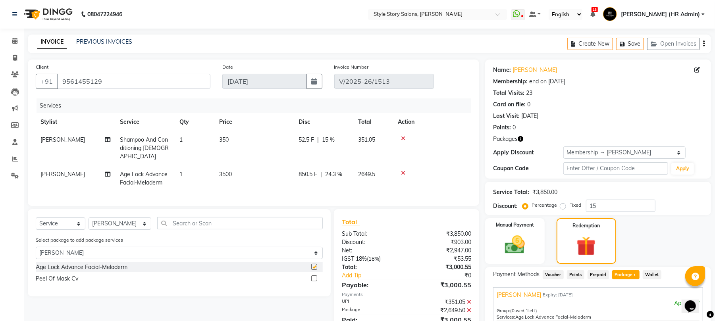
checkbox input "false"
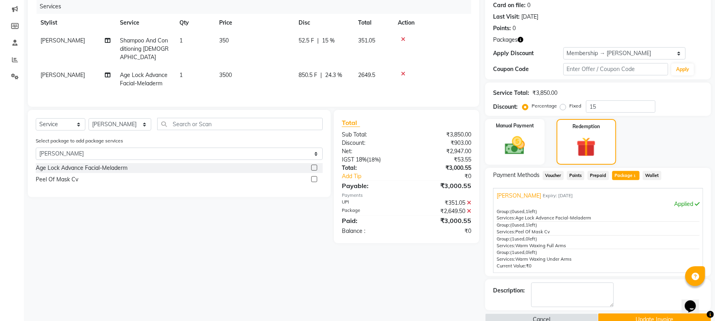
scroll to position [117, 0]
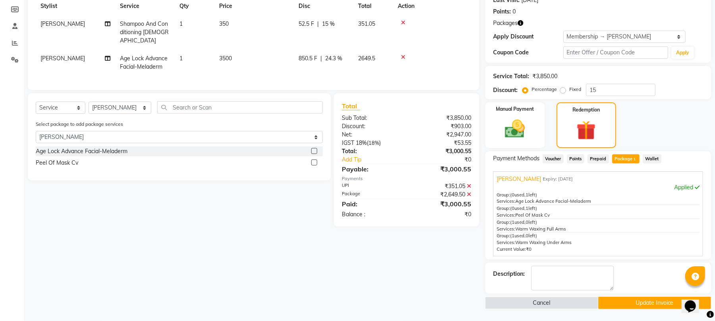
click at [642, 300] on button "Update Invoice" at bounding box center [655, 303] width 113 height 12
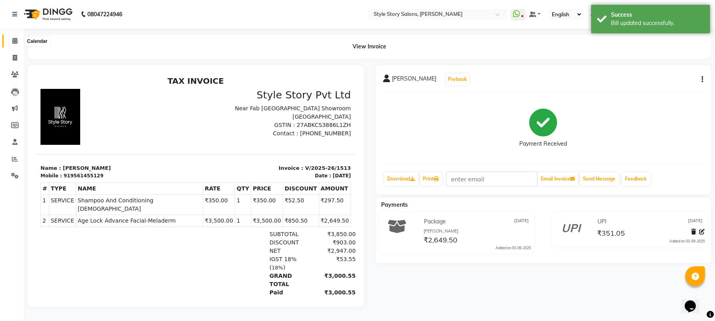
click at [13, 38] on icon at bounding box center [14, 41] width 5 height 6
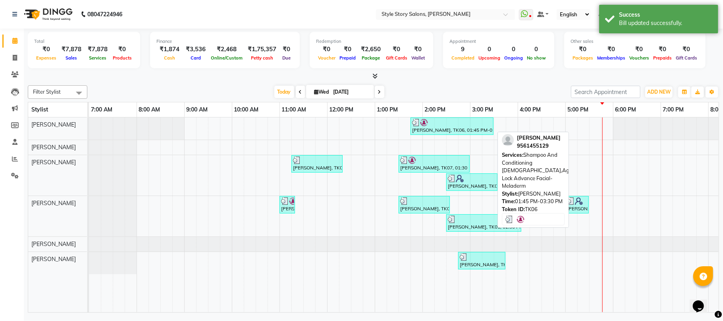
click at [447, 126] on div at bounding box center [452, 123] width 80 height 8
select select "3"
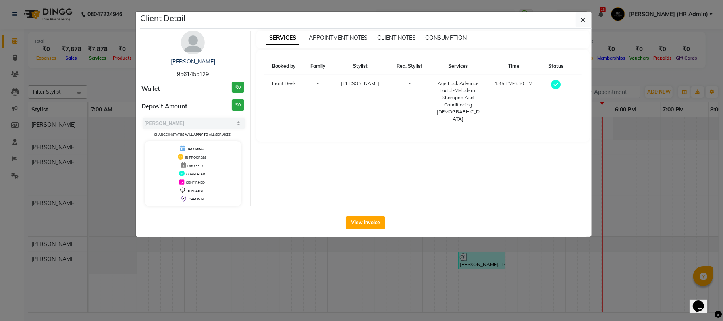
click at [644, 172] on ngb-modal-window "Client Detail [PERSON_NAME] 9561455129 Wallet ₹0 Deposit Amount ₹0 Select MARK …" at bounding box center [361, 160] width 723 height 321
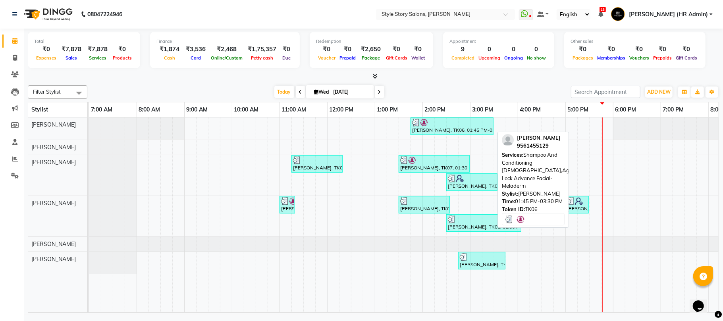
click at [433, 129] on div "[PERSON_NAME], TK06, 01:45 PM-03:30 PM, Shampoo And Conditioning [DEMOGRAPHIC_D…" at bounding box center [452, 126] width 81 height 15
select select "3"
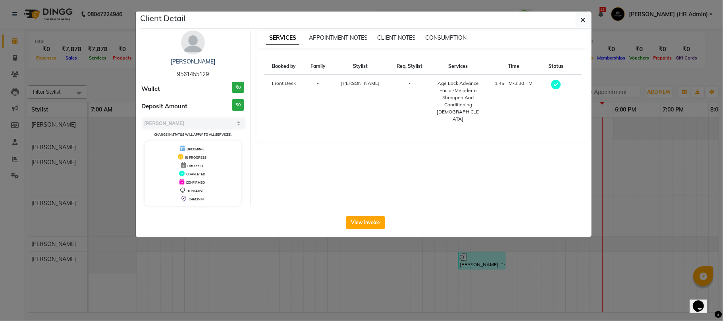
click at [702, 234] on ngb-modal-window "Client Detail [PERSON_NAME] 9561455129 Wallet ₹0 Deposit Amount ₹0 Select MARK …" at bounding box center [361, 160] width 723 height 321
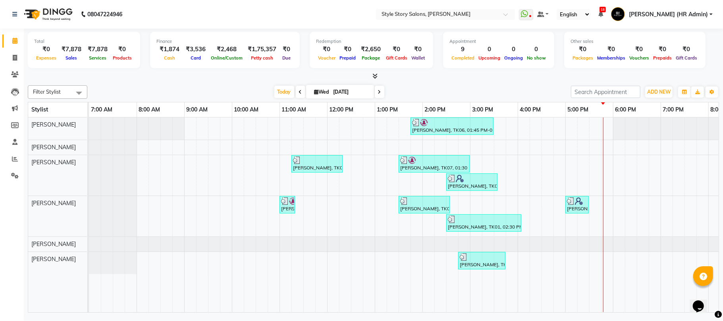
click at [54, 7] on img at bounding box center [47, 14] width 54 height 22
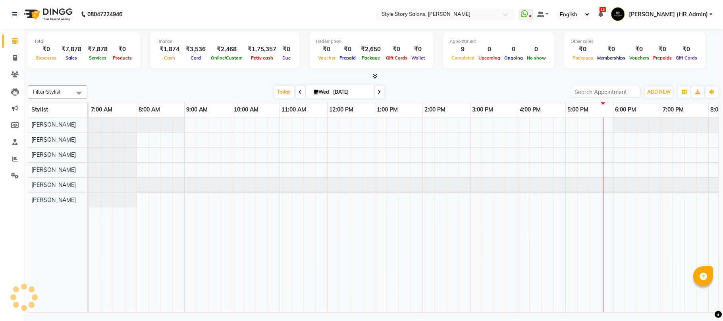
select select "en"
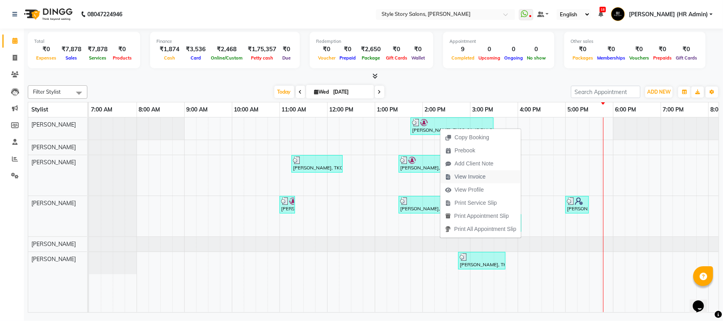
click at [467, 182] on span "View Invoice" at bounding box center [466, 176] width 50 height 13
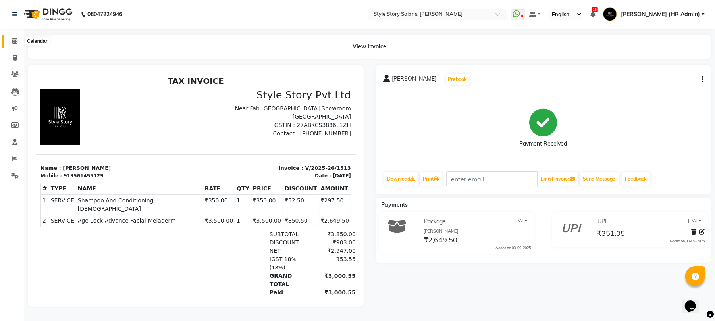
click at [12, 40] on icon at bounding box center [14, 41] width 5 height 6
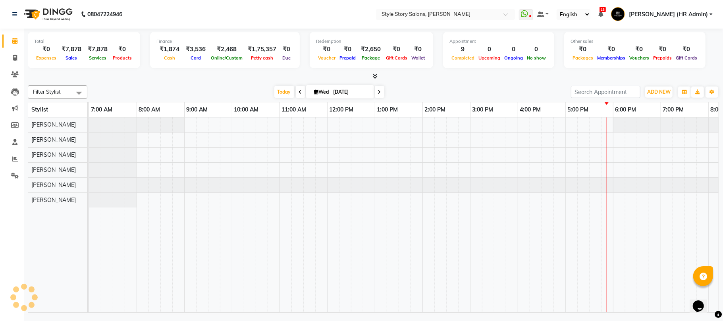
scroll to position [0, 133]
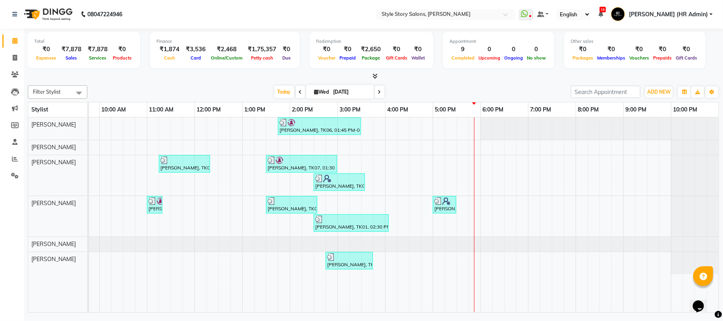
click at [374, 72] on span at bounding box center [373, 76] width 8 height 8
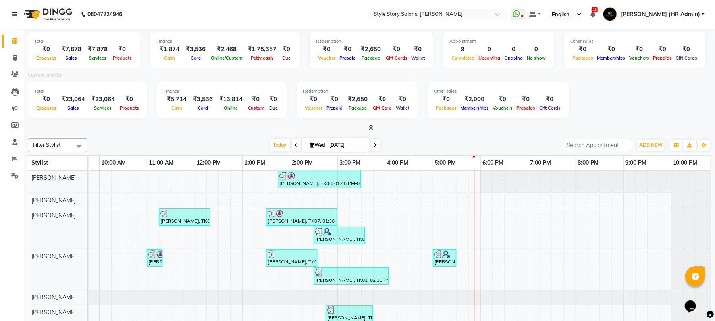
click at [371, 125] on span at bounding box center [369, 128] width 8 height 8
